Goal: Task Accomplishment & Management: Use online tool/utility

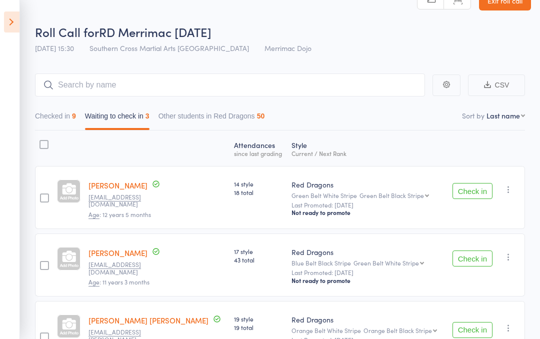
click at [4, 21] on icon at bounding box center [11, 21] width 15 height 21
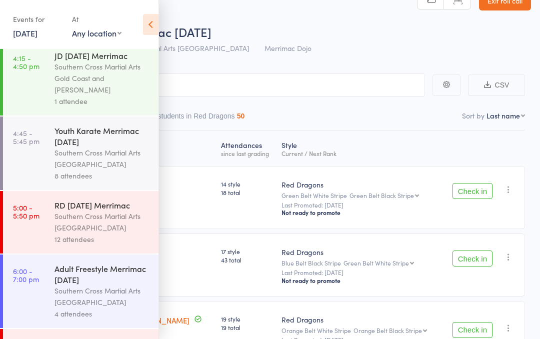
scroll to position [201, 0]
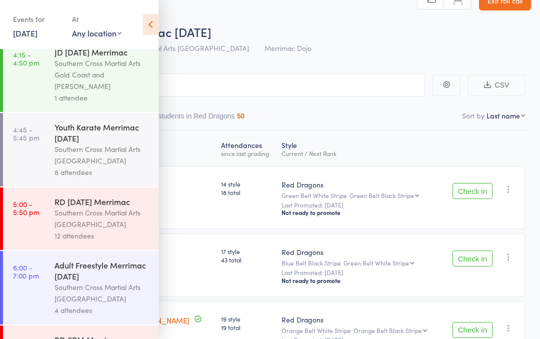
click at [55, 155] on div "Southern Cross Martial Arts [GEOGRAPHIC_DATA]" at bounding box center [101, 154] width 95 height 23
click at [58, 155] on div "Southern Cross Martial Arts [GEOGRAPHIC_DATA]" at bounding box center [101, 154] width 95 height 23
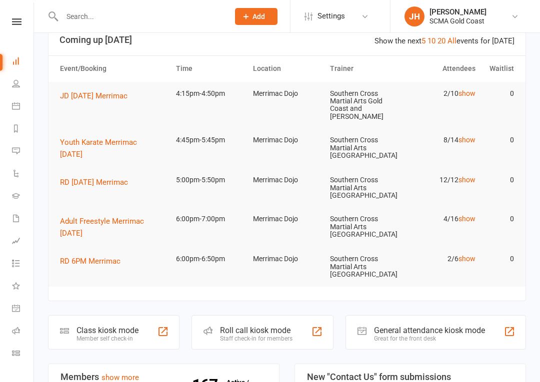
click at [70, 155] on span "Youth Karate Merrimac [DATE]" at bounding box center [98, 148] width 77 height 21
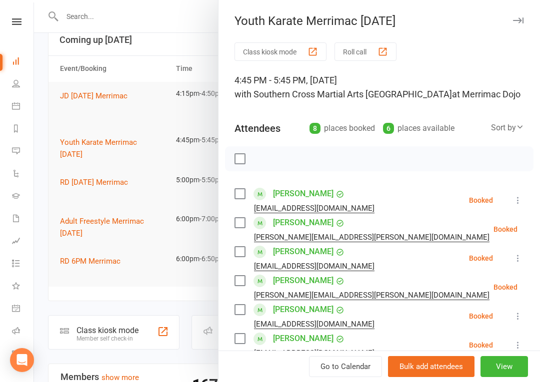
click at [367, 60] on button "Roll call" at bounding box center [365, 51] width 62 height 18
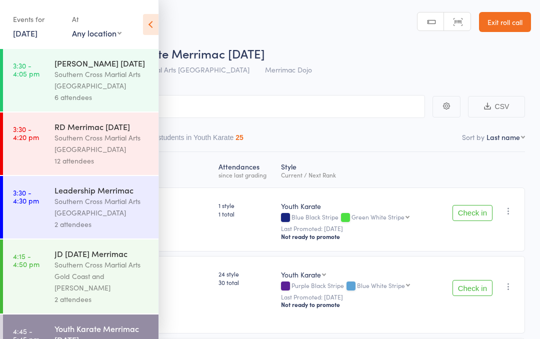
click at [151, 27] on icon at bounding box center [150, 24] width 15 height 21
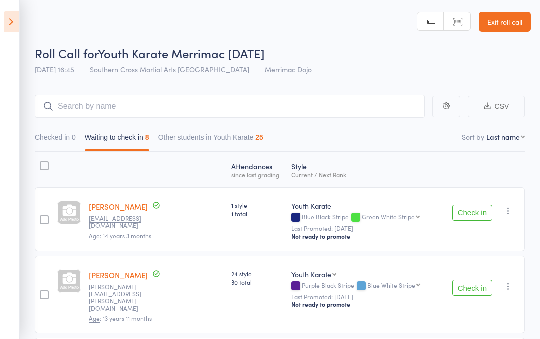
click at [474, 213] on button "Check in" at bounding box center [472, 213] width 40 height 16
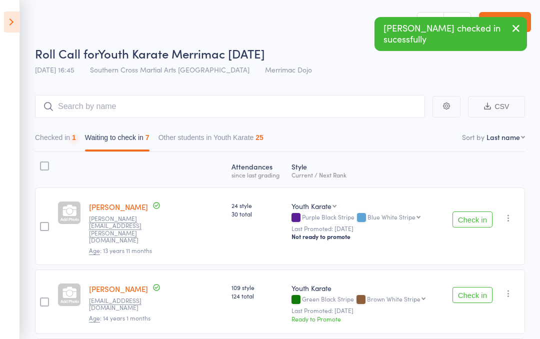
click at [477, 216] on button "Check in" at bounding box center [472, 219] width 40 height 16
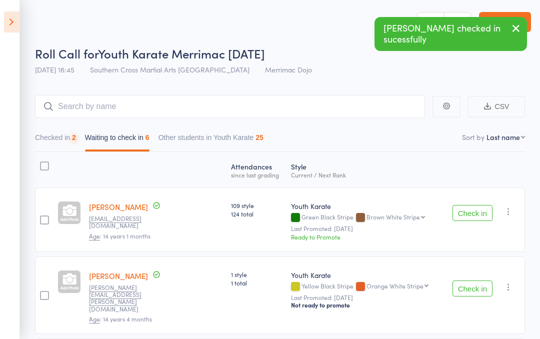
click at [482, 216] on button "Check in" at bounding box center [472, 213] width 40 height 16
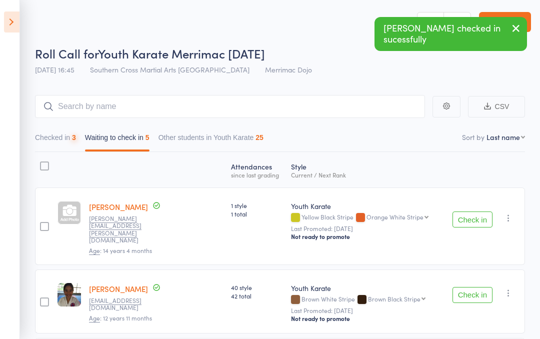
click at [479, 216] on button "Check in" at bounding box center [472, 219] width 40 height 16
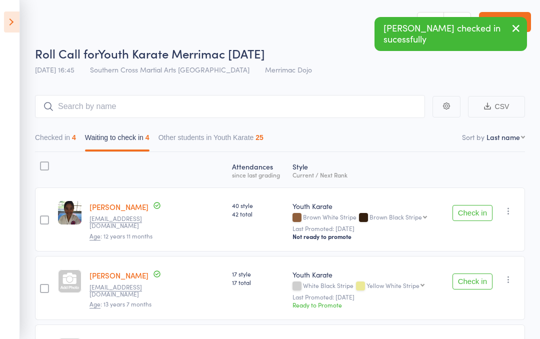
click at [476, 218] on button "Check in" at bounding box center [472, 213] width 40 height 16
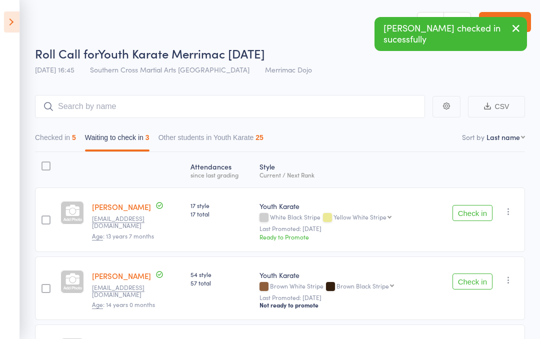
click at [479, 215] on button "Check in" at bounding box center [472, 213] width 40 height 16
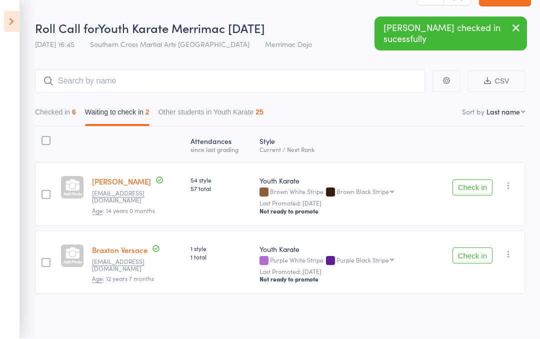
click at [477, 250] on button "Check in" at bounding box center [472, 256] width 40 height 16
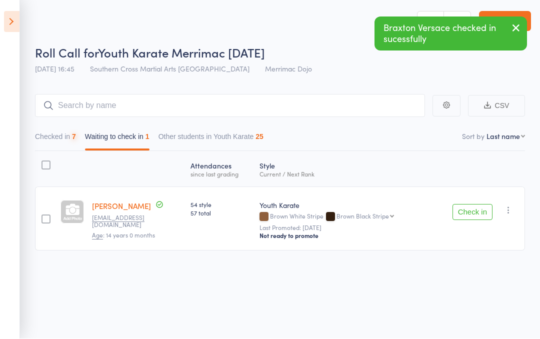
scroll to position [0, 0]
click at [509, 215] on icon "button" at bounding box center [508, 210] width 10 height 10
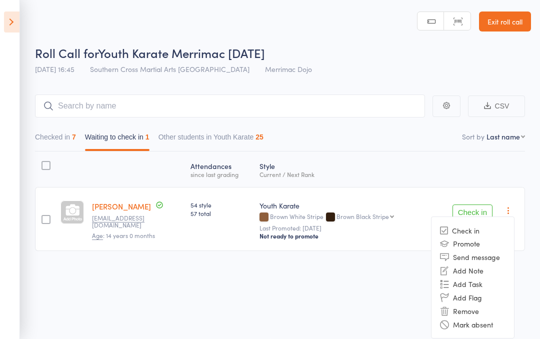
click at [478, 329] on li "Mark absent" at bounding box center [472, 323] width 82 height 13
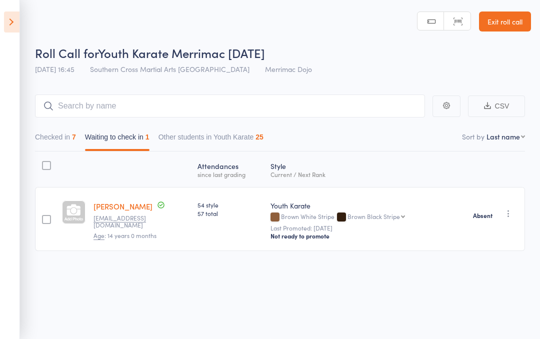
click at [512, 25] on link "Exit roll call" at bounding box center [505, 21] width 52 height 20
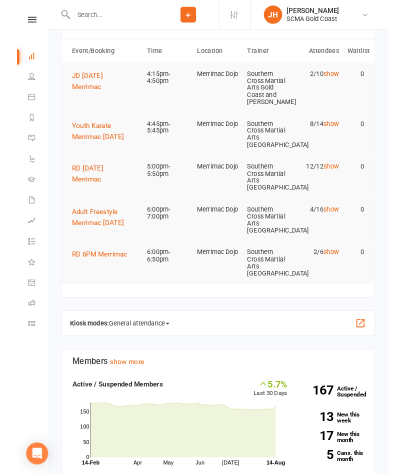
scroll to position [122, 0]
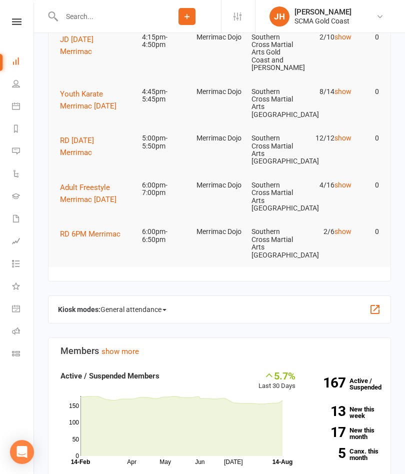
click at [141, 309] on span "General attendance" at bounding box center [133, 309] width 66 height 16
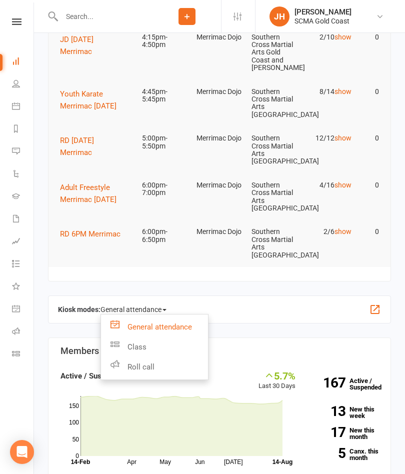
click at [143, 338] on link "Roll call" at bounding box center [154, 367] width 107 height 20
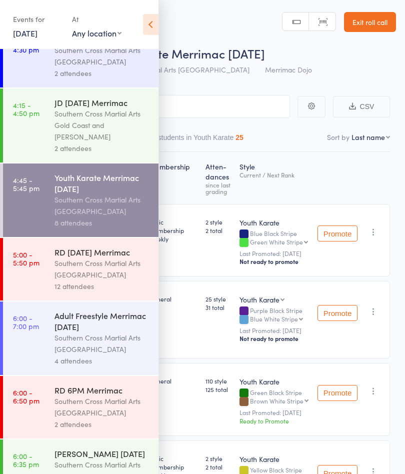
scroll to position [150, 0]
click at [34, 290] on link "5:00 - 5:50 pm RD [DATE] Merrimac Southern Cross Martial Arts [GEOGRAPHIC_DATA]…" at bounding box center [80, 269] width 155 height 62
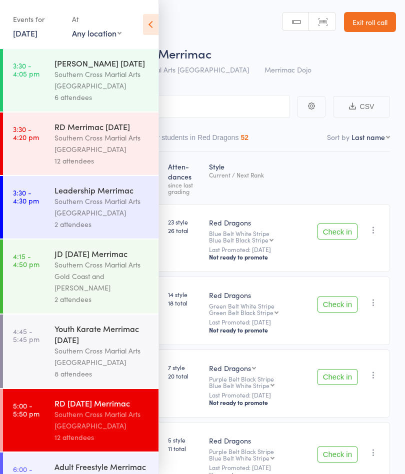
click at [149, 33] on icon at bounding box center [150, 24] width 15 height 21
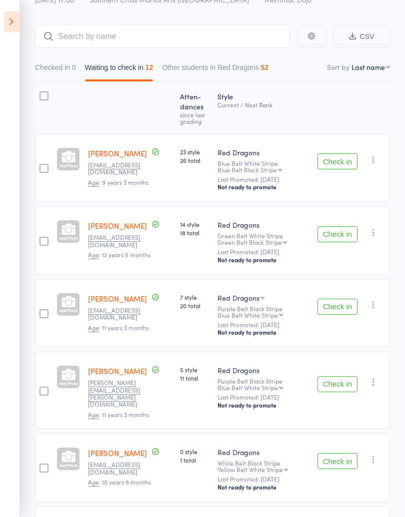
scroll to position [70, 0]
click at [329, 165] on button "Check in" at bounding box center [337, 161] width 40 height 16
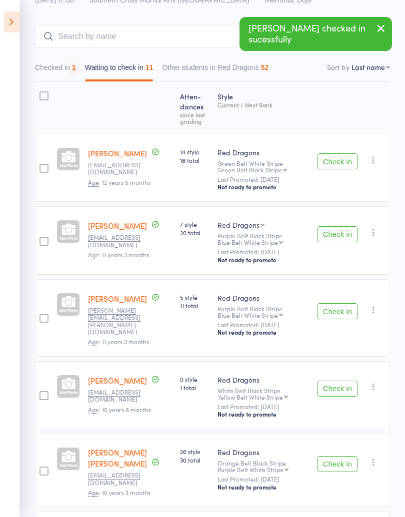
click at [319, 177] on div "Check in Check in Promote Send message Add Note Add Task Add Flag Remove Mark a…" at bounding box center [351, 168] width 76 height 68
click at [329, 166] on button "Check in" at bounding box center [337, 161] width 40 height 16
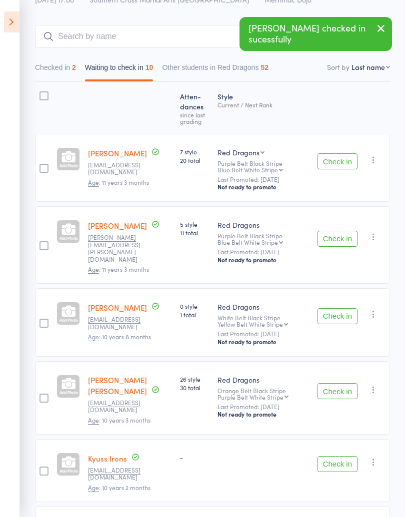
click at [375, 166] on button "button" at bounding box center [373, 160] width 12 height 12
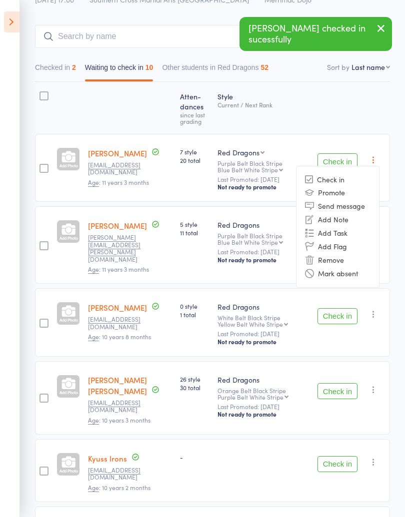
click at [313, 275] on icon at bounding box center [309, 273] width 9 height 9
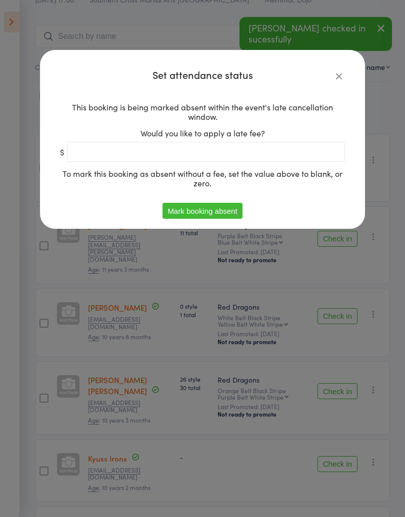
click at [233, 211] on button "Mark booking absent" at bounding box center [201, 211] width 79 height 16
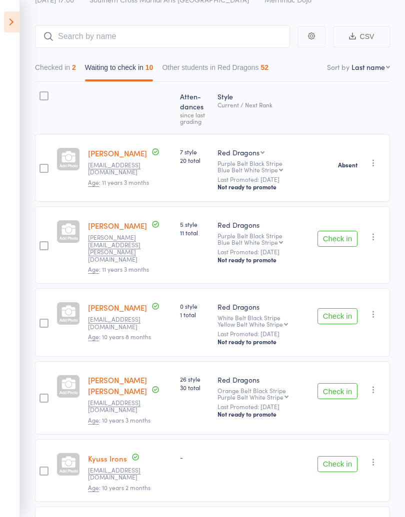
click at [327, 234] on button "Check in" at bounding box center [337, 239] width 40 height 16
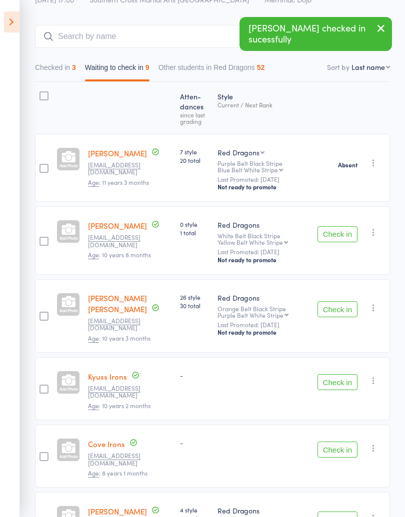
click at [374, 236] on icon "button" at bounding box center [373, 232] width 10 height 10
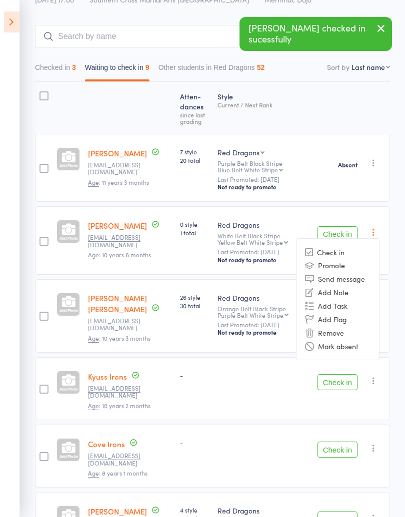
click at [308, 351] on icon at bounding box center [309, 346] width 9 height 9
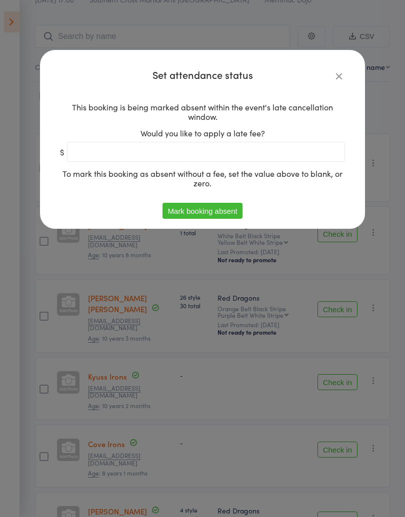
click at [235, 213] on button "Mark booking absent" at bounding box center [201, 211] width 79 height 16
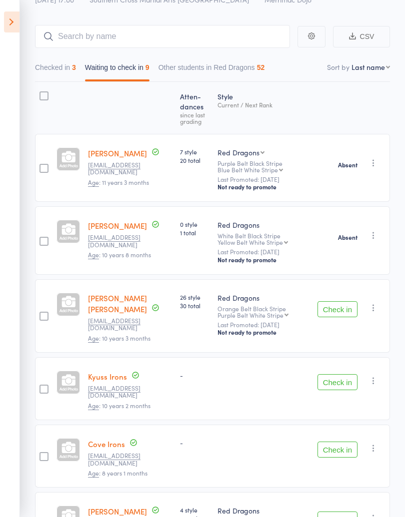
click at [327, 317] on button "Check in" at bounding box center [337, 309] width 40 height 16
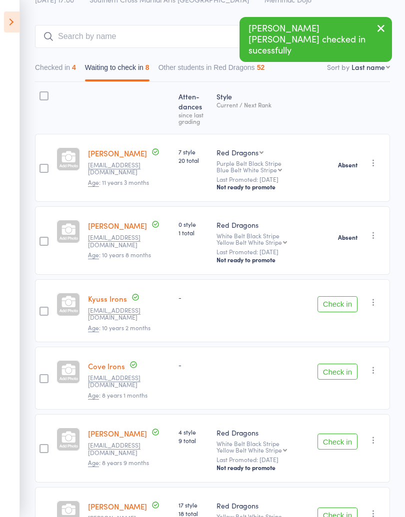
click at [328, 307] on button "Check in" at bounding box center [337, 304] width 40 height 16
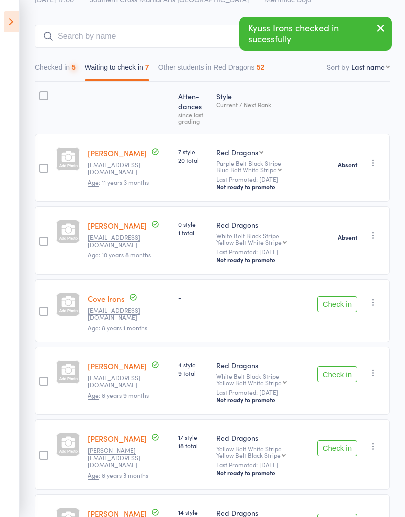
click at [328, 310] on button "Check in" at bounding box center [337, 304] width 40 height 16
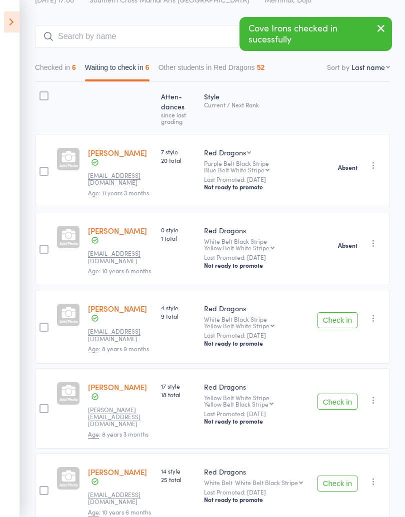
click at [327, 313] on button "Check in" at bounding box center [337, 320] width 40 height 16
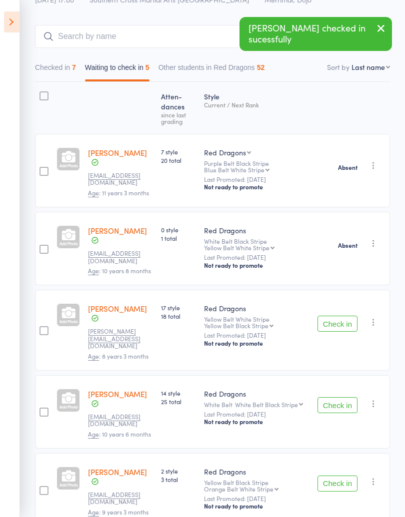
click at [329, 317] on button "Check in" at bounding box center [337, 324] width 40 height 16
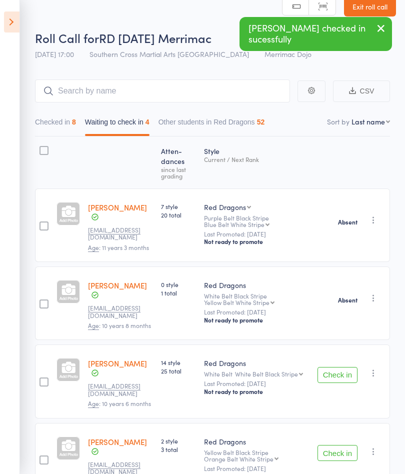
scroll to position [59, 0]
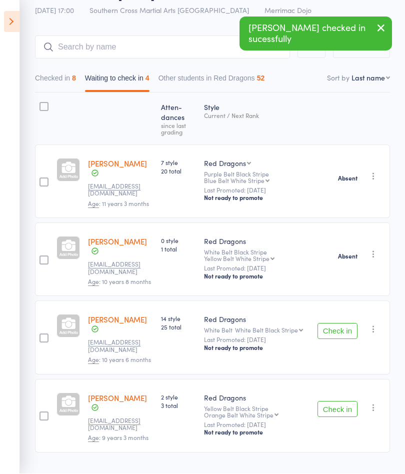
click at [326, 324] on button "Check in" at bounding box center [337, 331] width 40 height 16
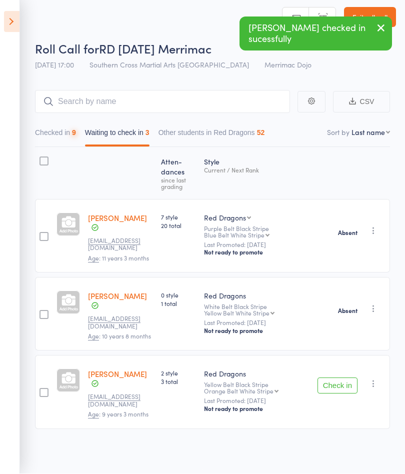
scroll to position [0, 0]
